Goal: Transaction & Acquisition: Purchase product/service

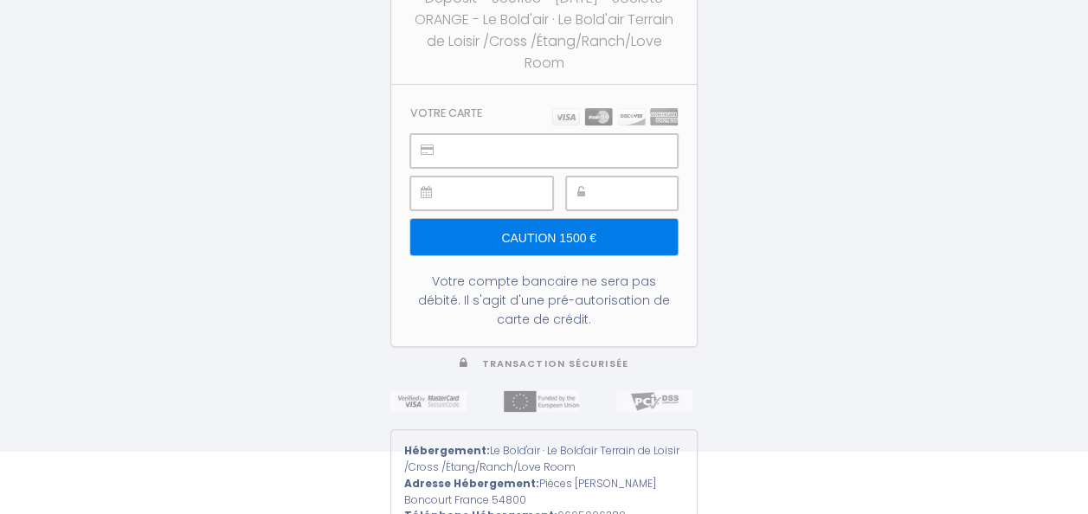
scroll to position [86, 0]
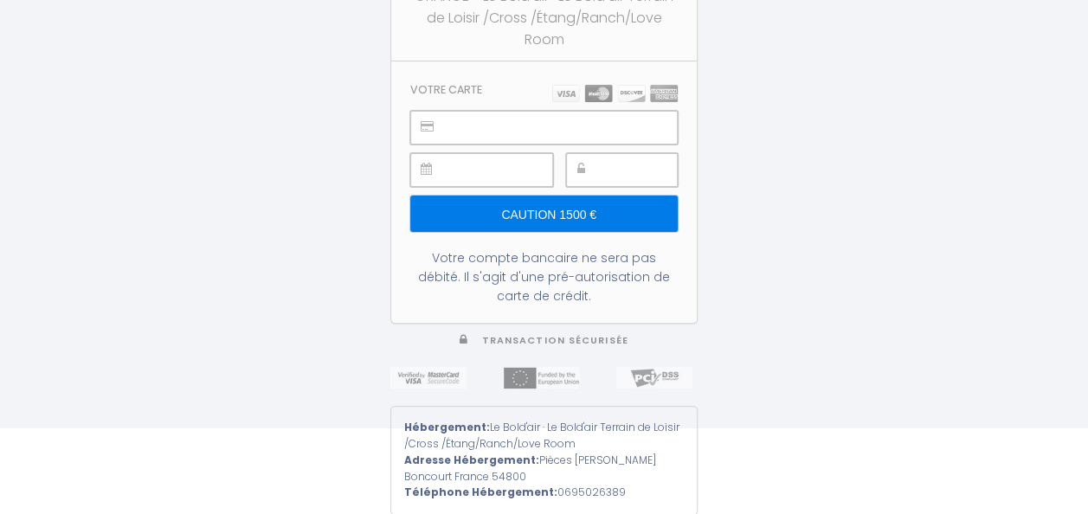
click at [573, 215] on input "Caution 1500 €" at bounding box center [543, 214] width 267 height 36
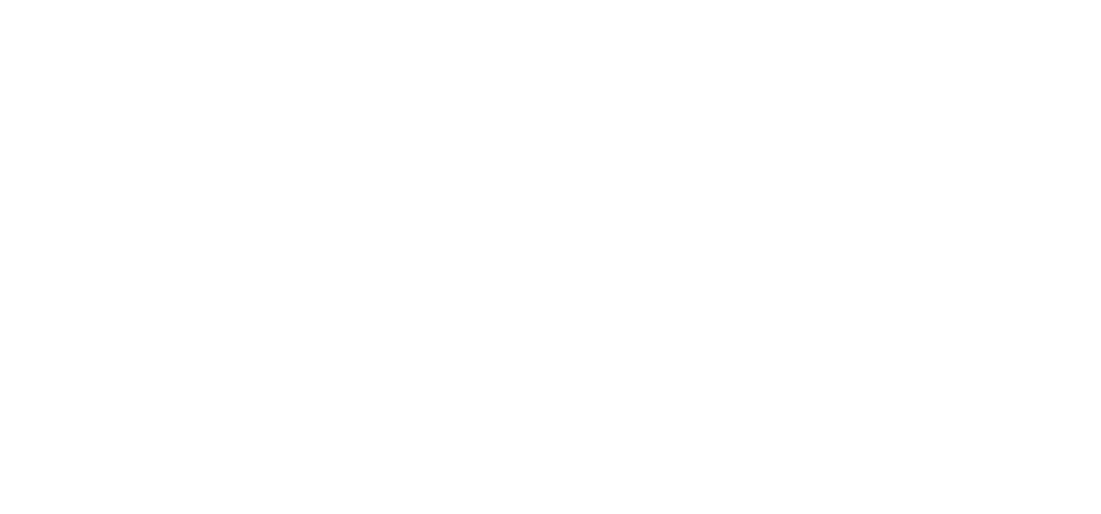
scroll to position [0, 0]
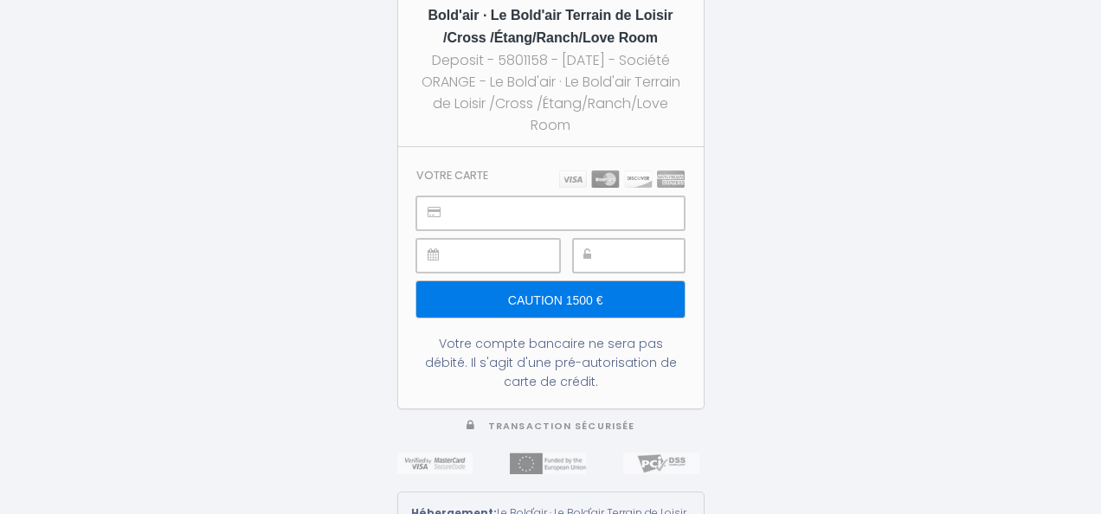
type input "Caution 1500 €"
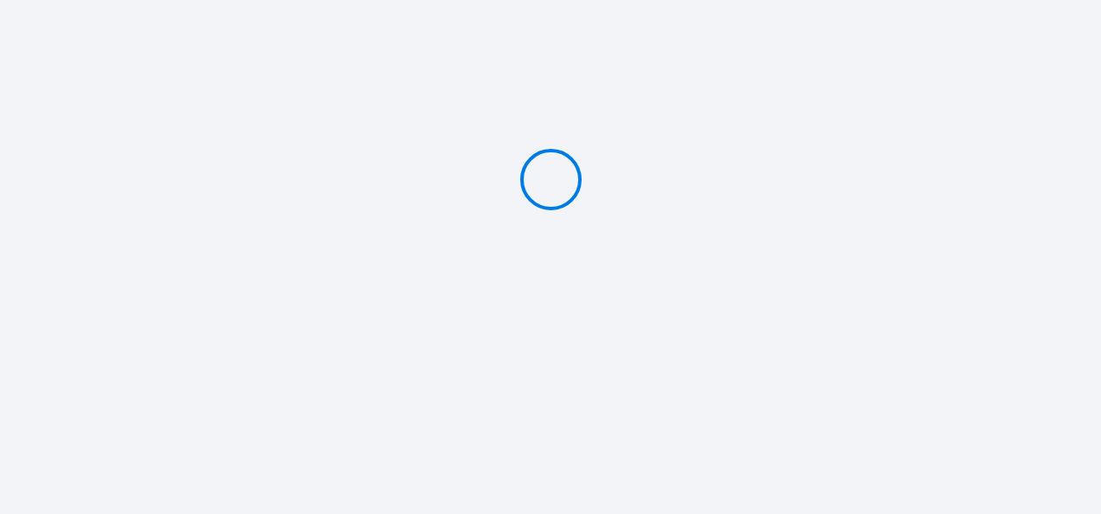
type input "Caution 1500 €"
